Goal: Information Seeking & Learning: Check status

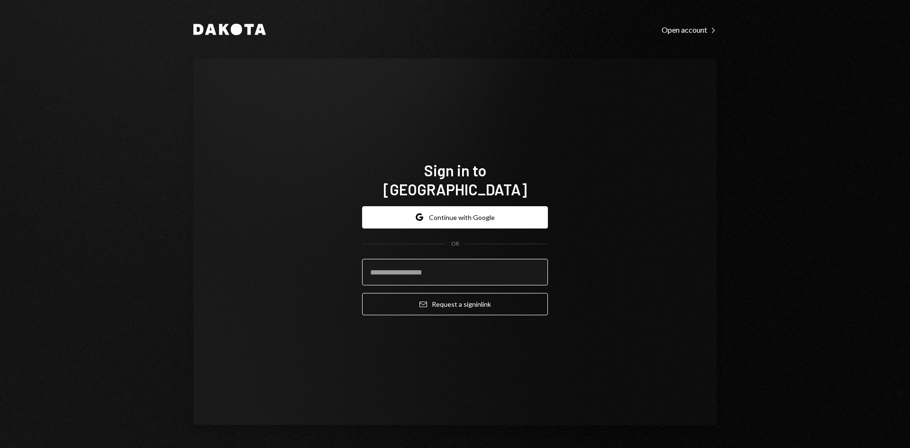
click at [407, 264] on input "email" at bounding box center [455, 272] width 186 height 27
click at [0, 447] on com-1password-button at bounding box center [0, 448] width 0 height 0
type input "**********"
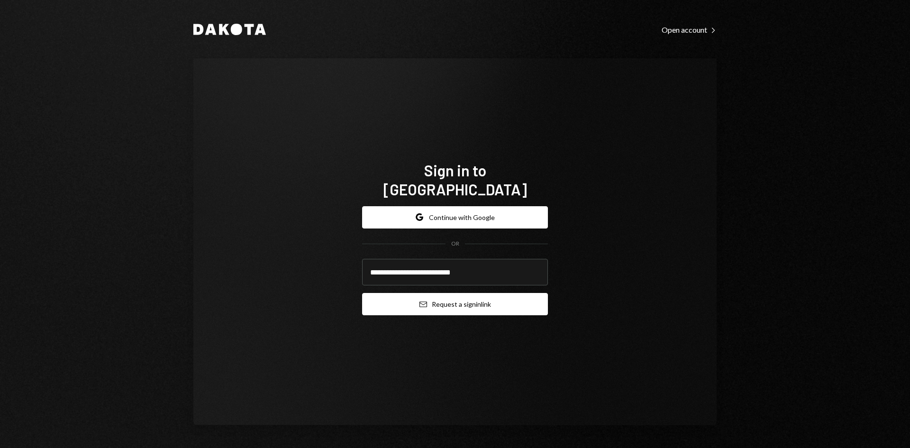
click at [458, 293] on button "Email Request a sign in link" at bounding box center [455, 304] width 186 height 22
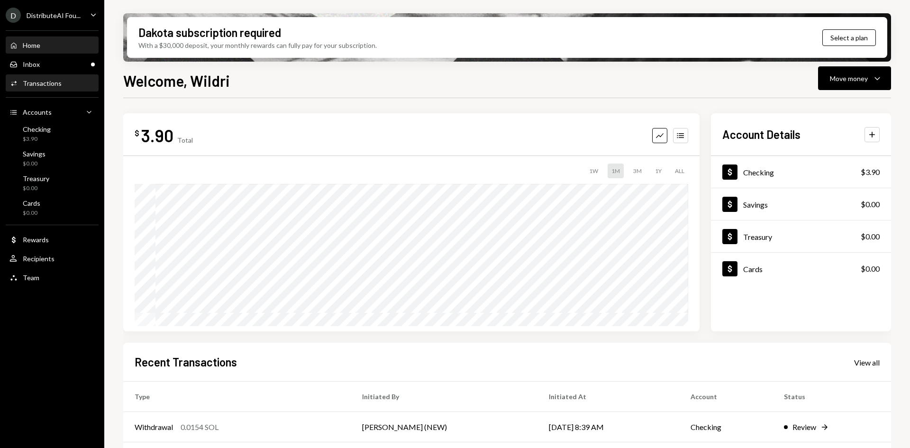
click at [53, 80] on div "Transactions" at bounding box center [42, 83] width 39 height 8
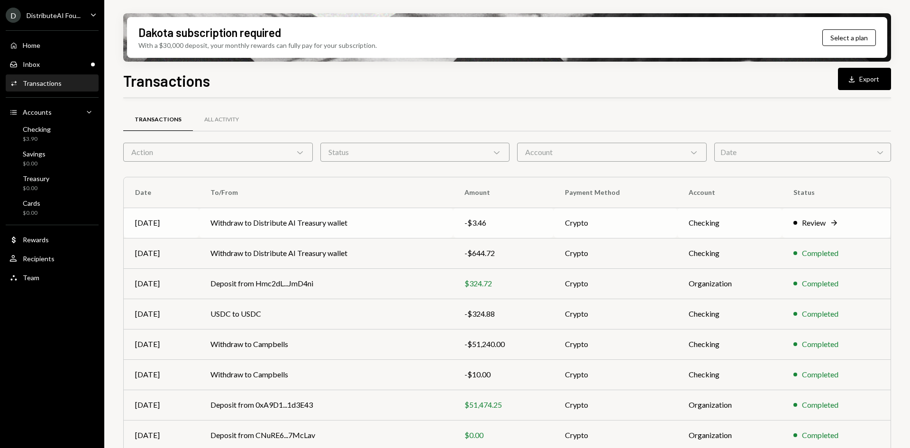
scroll to position [92, 0]
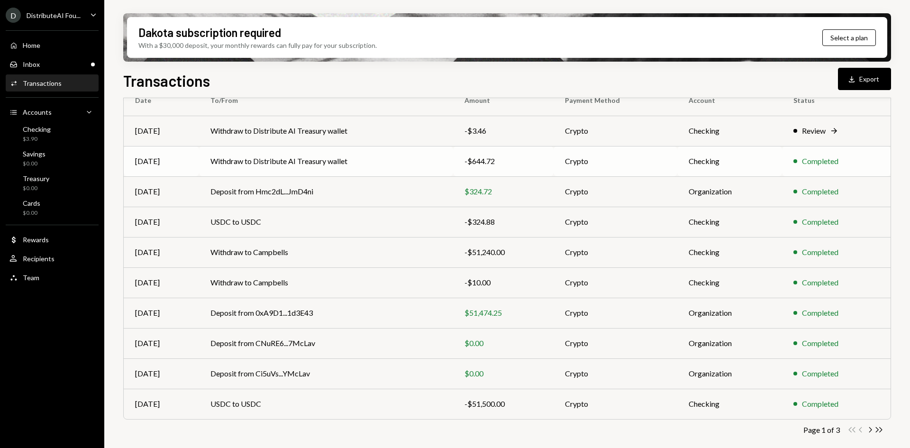
click at [370, 161] on td "Withdraw to Distribute AI Treasury wallet" at bounding box center [326, 161] width 254 height 30
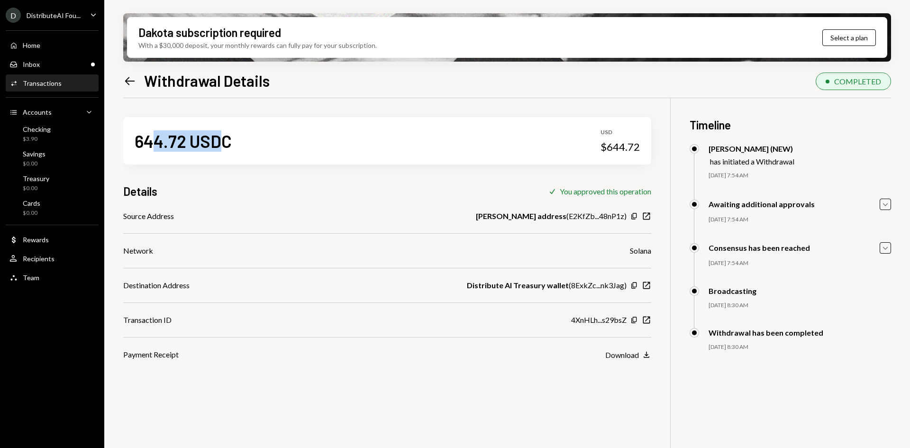
drag, startPoint x: 217, startPoint y: 141, endPoint x: 150, endPoint y: 146, distance: 66.6
click at [150, 146] on div "644.72 USDC" at bounding box center [183, 140] width 97 height 21
click at [443, 135] on div "644.72 USDC USD $644.72" at bounding box center [387, 140] width 528 height 47
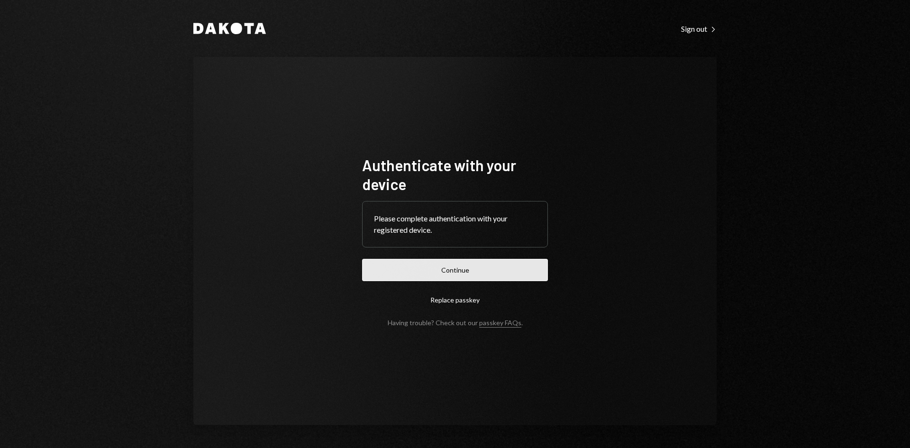
click at [454, 277] on button "Continue" at bounding box center [455, 270] width 186 height 22
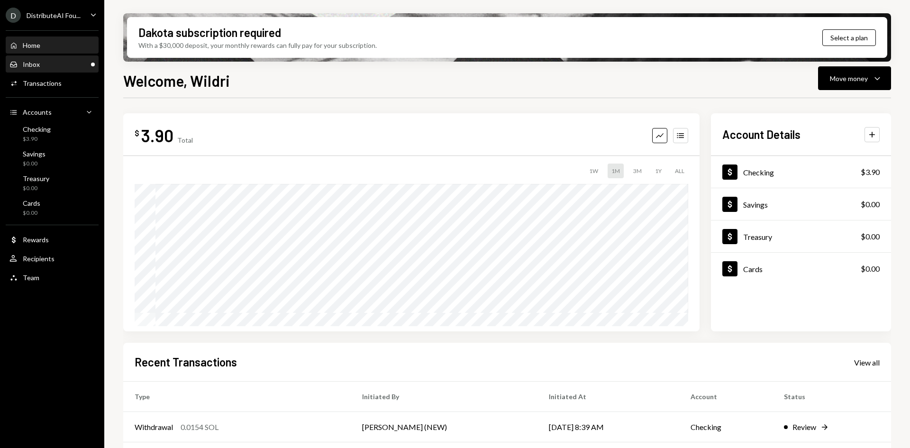
click at [68, 62] on div "Inbox Inbox" at bounding box center [51, 64] width 85 height 9
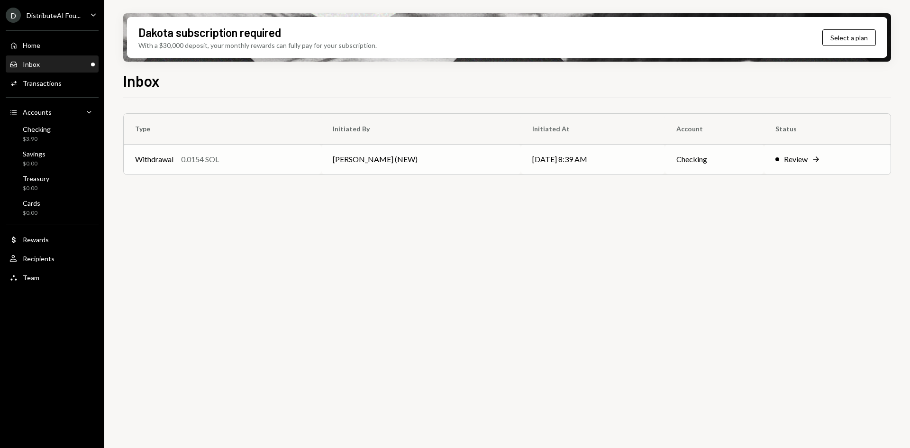
click at [348, 161] on td "[PERSON_NAME] (NEW)" at bounding box center [421, 159] width 200 height 30
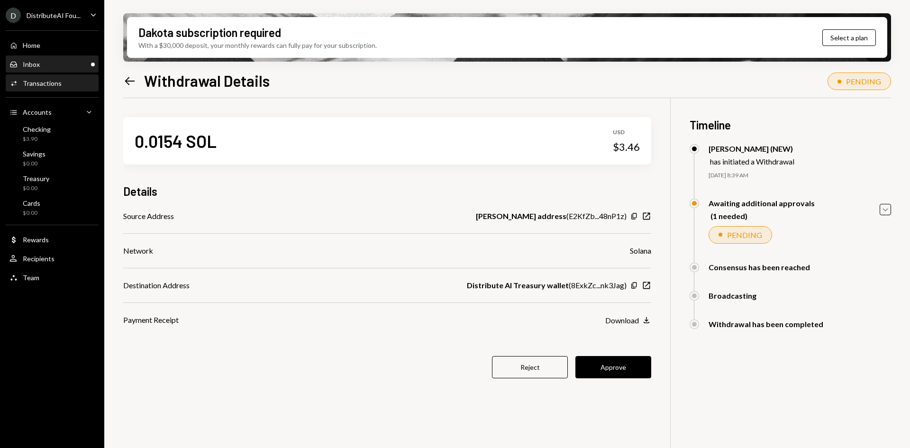
click at [49, 68] on div "Inbox Inbox" at bounding box center [51, 64] width 85 height 9
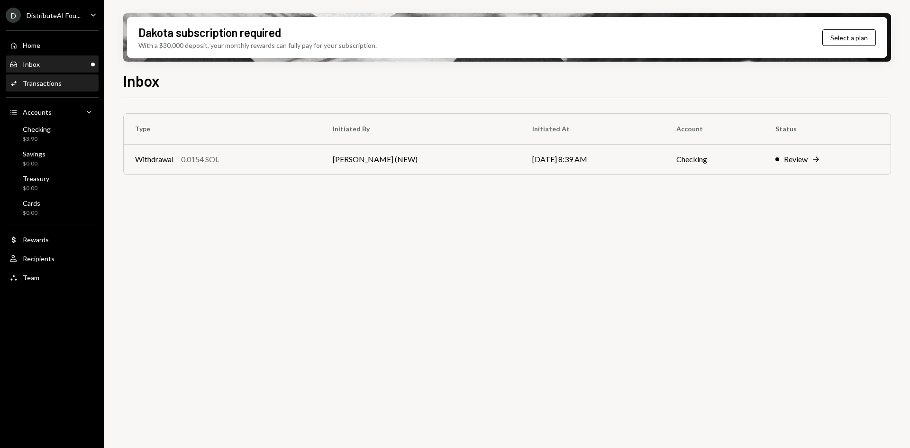
click at [41, 84] on div "Transactions" at bounding box center [42, 83] width 39 height 8
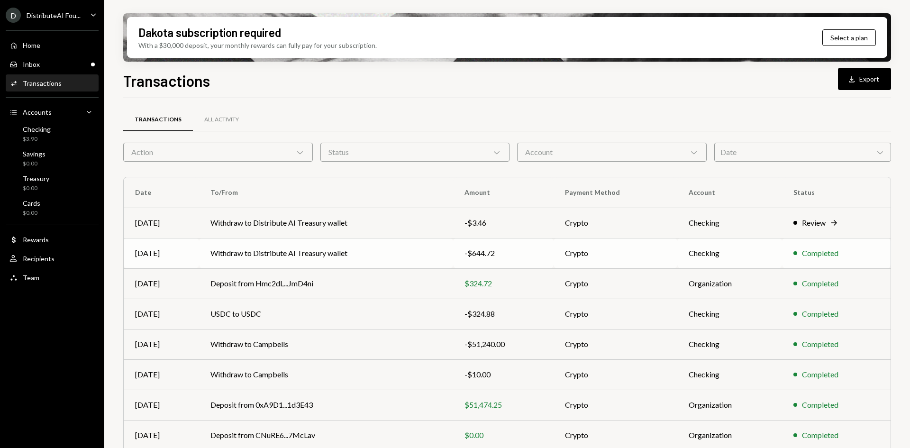
click at [352, 249] on td "Withdraw to Distribute AI Treasury wallet" at bounding box center [326, 253] width 254 height 30
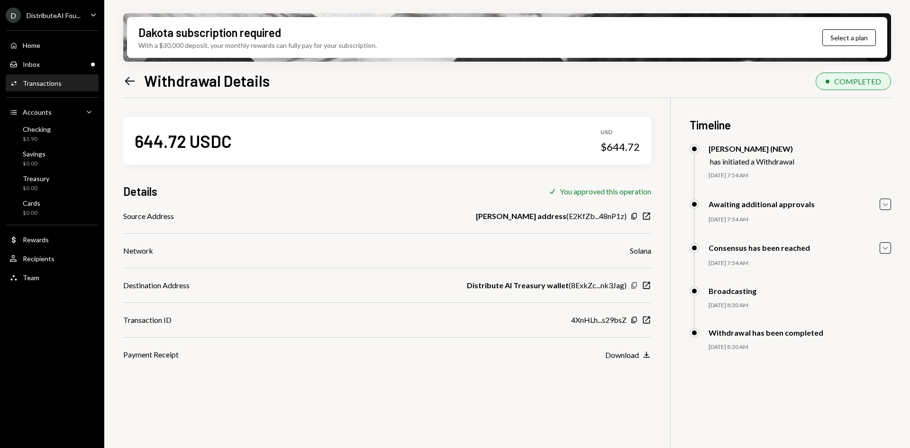
click at [635, 285] on icon "Copy" at bounding box center [634, 286] width 8 height 8
click at [55, 65] on div "Inbox Inbox" at bounding box center [51, 64] width 85 height 9
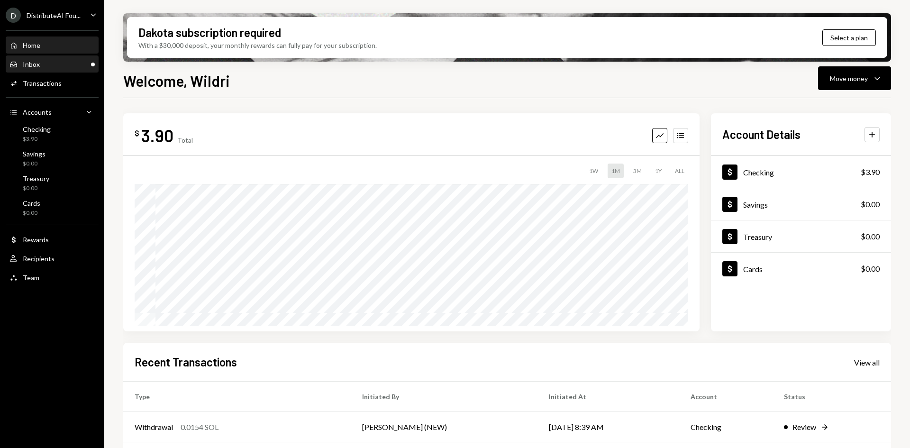
click at [50, 66] on div "Inbox Inbox" at bounding box center [51, 64] width 85 height 9
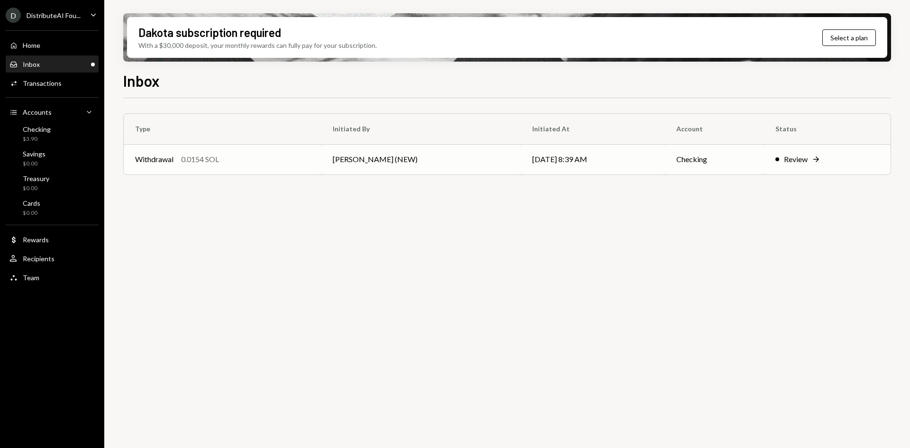
click at [329, 165] on td "[PERSON_NAME] (NEW)" at bounding box center [421, 159] width 200 height 30
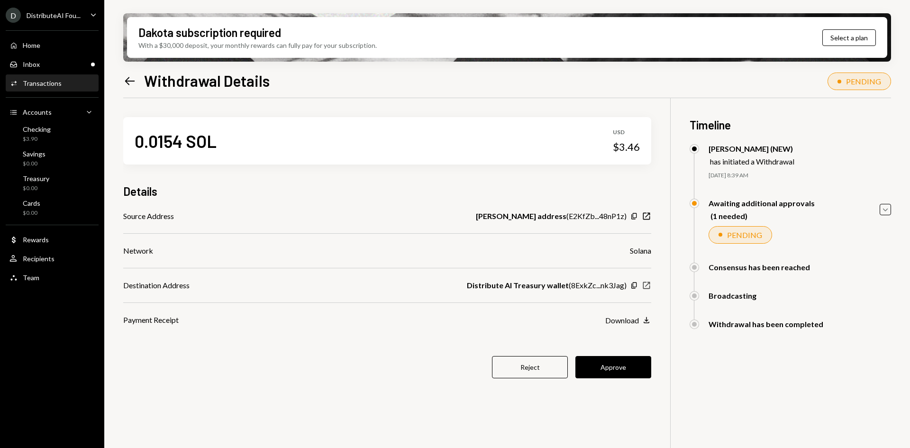
click at [644, 283] on icon "button" at bounding box center [646, 285] width 7 height 7
click at [603, 365] on button "Approve" at bounding box center [613, 367] width 76 height 22
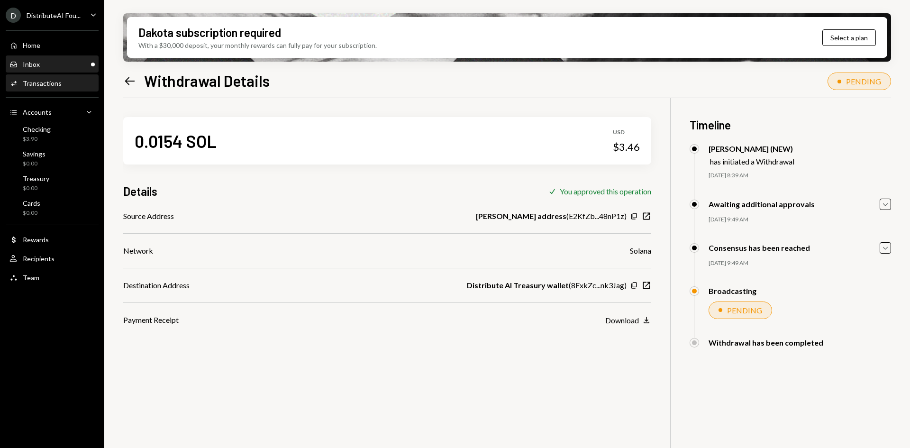
click at [69, 64] on div "Inbox Inbox" at bounding box center [51, 64] width 85 height 9
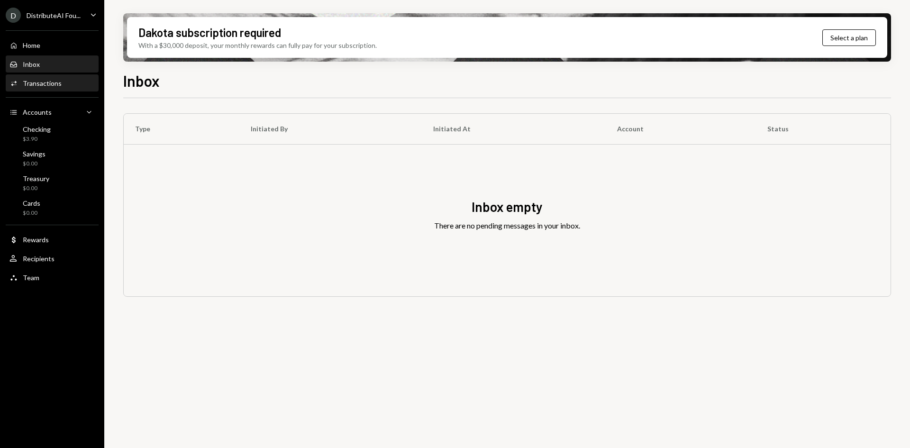
click at [66, 83] on div "Activities Transactions" at bounding box center [51, 83] width 85 height 9
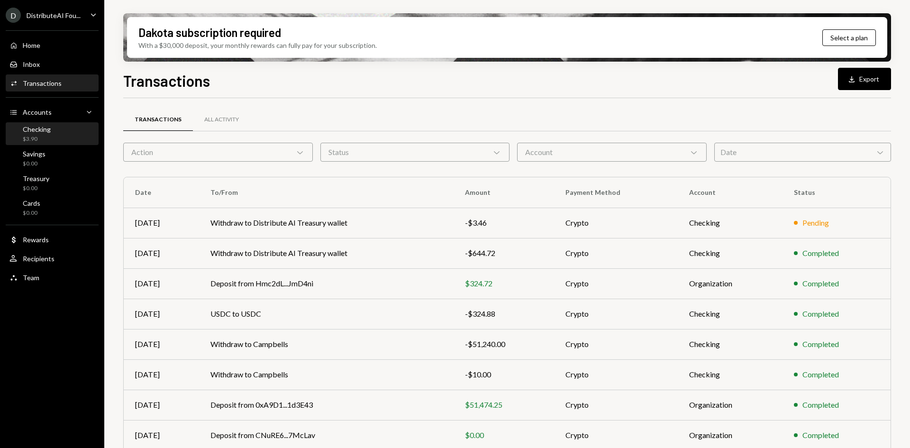
click at [41, 134] on div "Checking $3.90" at bounding box center [37, 134] width 28 height 18
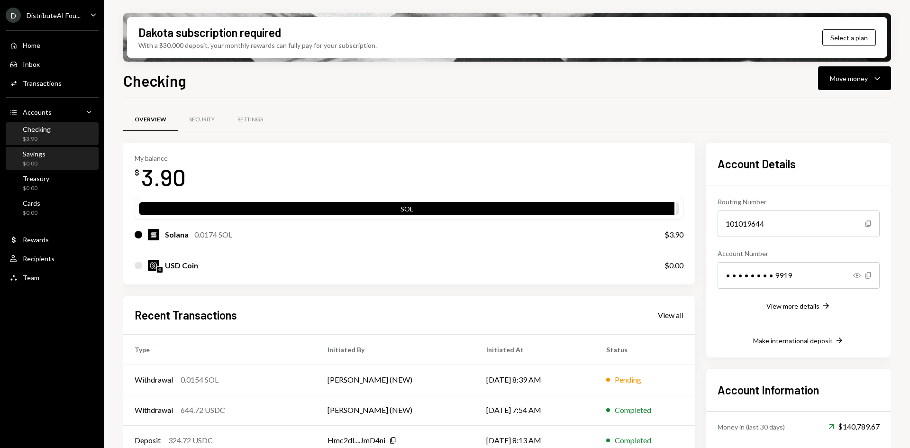
click at [50, 147] on link "Savings $0.00" at bounding box center [52, 158] width 93 height 23
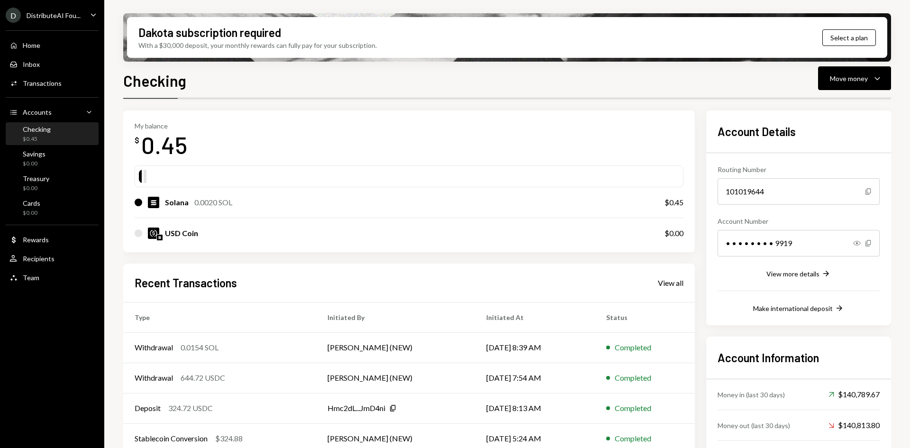
scroll to position [47, 0]
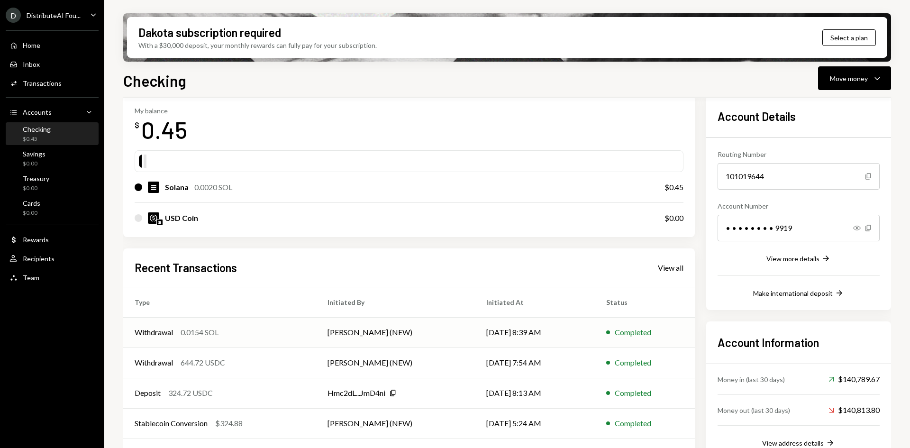
click at [367, 336] on td "[PERSON_NAME] (NEW)" at bounding box center [395, 332] width 159 height 30
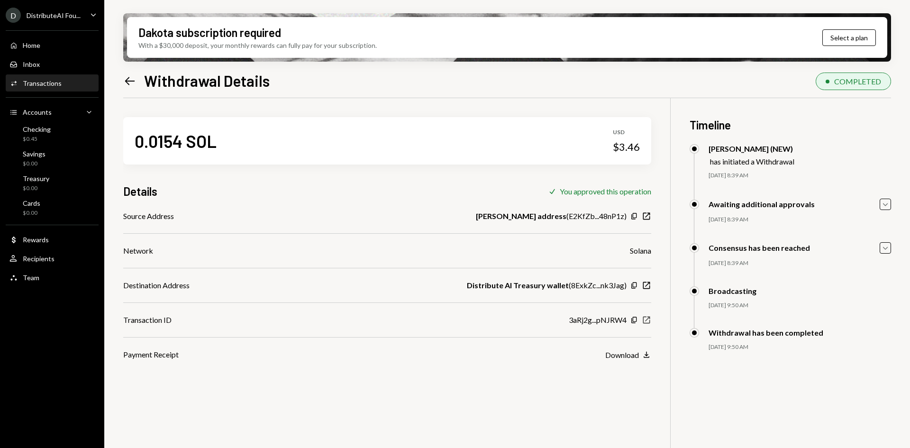
click at [646, 320] on icon "button" at bounding box center [646, 320] width 7 height 7
click at [55, 85] on div "Transactions" at bounding box center [42, 83] width 39 height 8
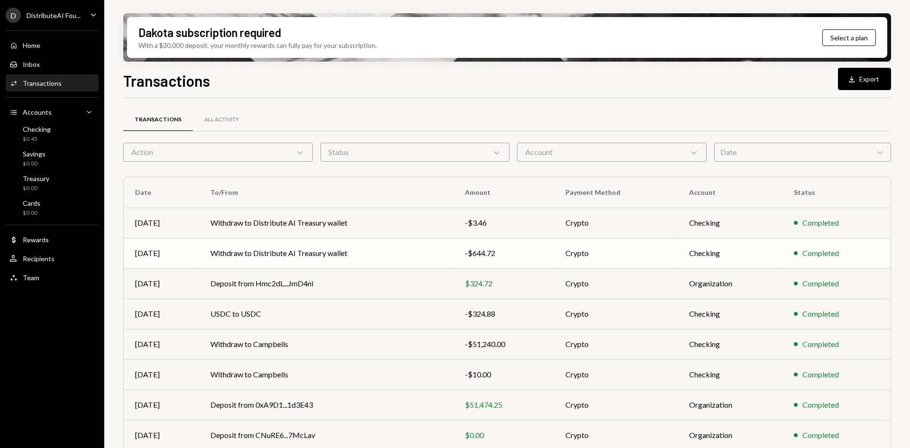
click at [474, 252] on div "-$644.72" at bounding box center [504, 252] width 78 height 11
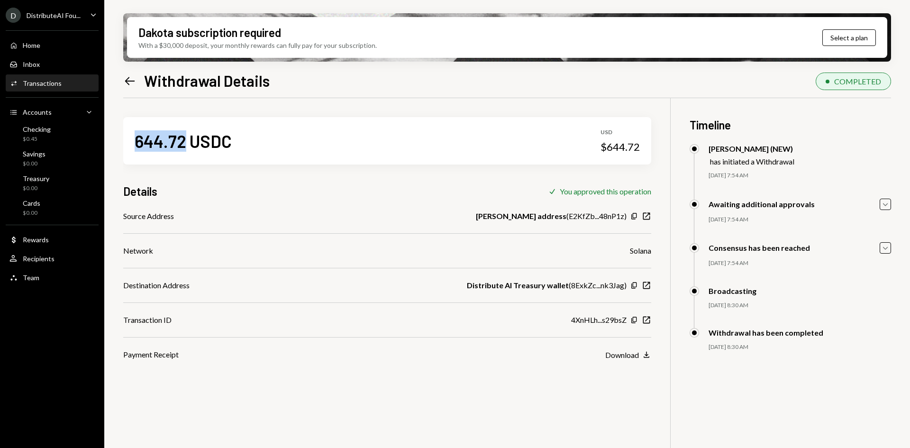
copy div "644.72"
drag, startPoint x: 185, startPoint y: 143, endPoint x: 136, endPoint y: 144, distance: 48.8
click at [136, 144] on div "644.72 USDC" at bounding box center [183, 140] width 97 height 21
click at [646, 318] on icon "New Window" at bounding box center [646, 319] width 9 height 9
click at [634, 287] on icon "button" at bounding box center [633, 285] width 5 height 6
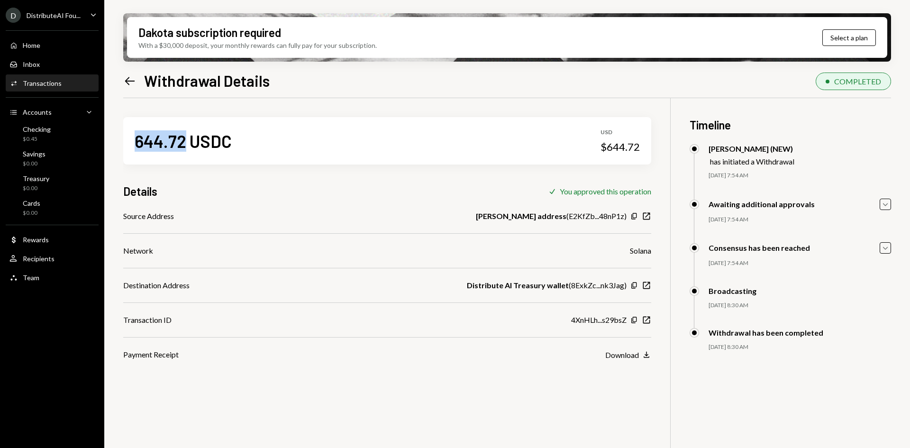
click at [39, 85] on div "Transactions" at bounding box center [42, 83] width 39 height 8
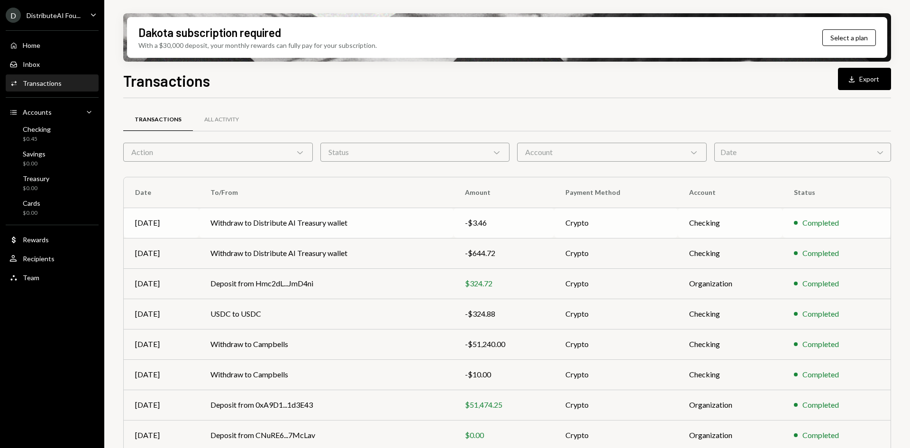
click at [336, 222] on td "Withdraw to Distribute AI Treasury wallet" at bounding box center [326, 223] width 254 height 30
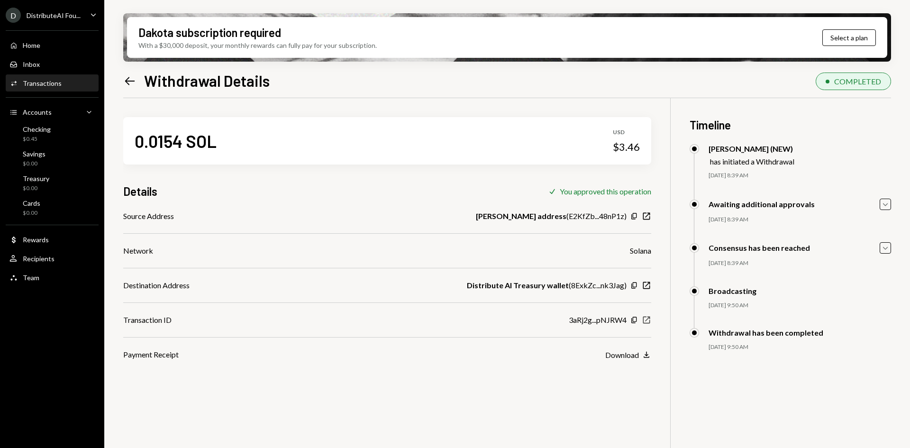
click at [645, 323] on icon "button" at bounding box center [646, 320] width 7 height 7
click at [33, 77] on div "Activities Transactions" at bounding box center [51, 83] width 85 height 16
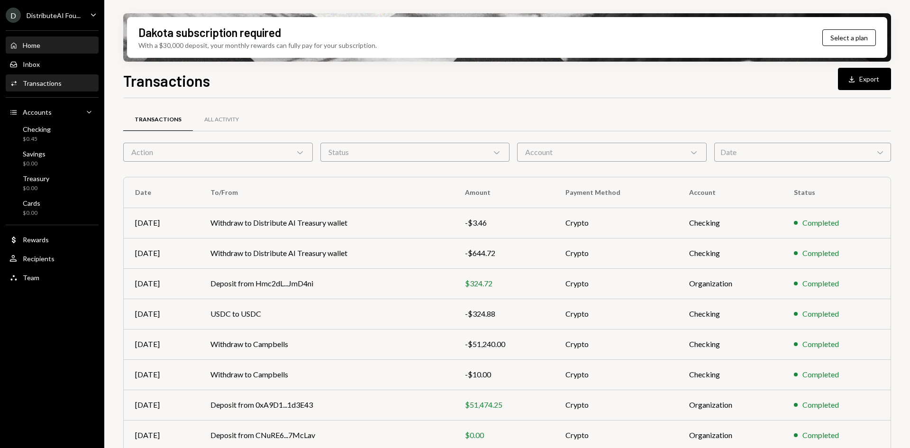
click at [42, 44] on div "Home Home" at bounding box center [51, 45] width 85 height 9
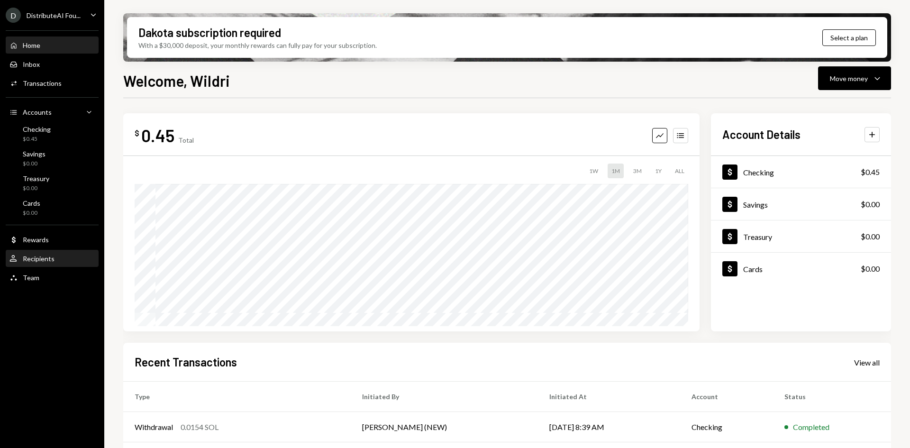
click at [47, 261] on div "Recipients" at bounding box center [39, 258] width 32 height 8
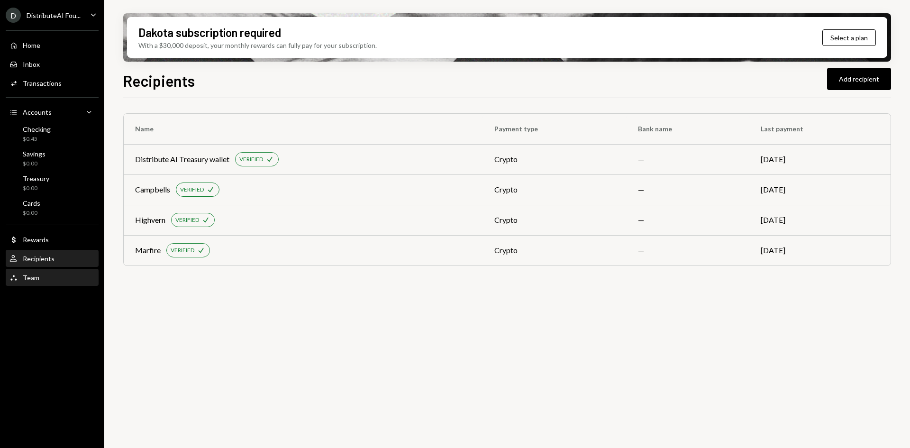
click at [44, 276] on div "Team Team" at bounding box center [51, 277] width 85 height 9
